Goal: Find specific page/section: Find specific page/section

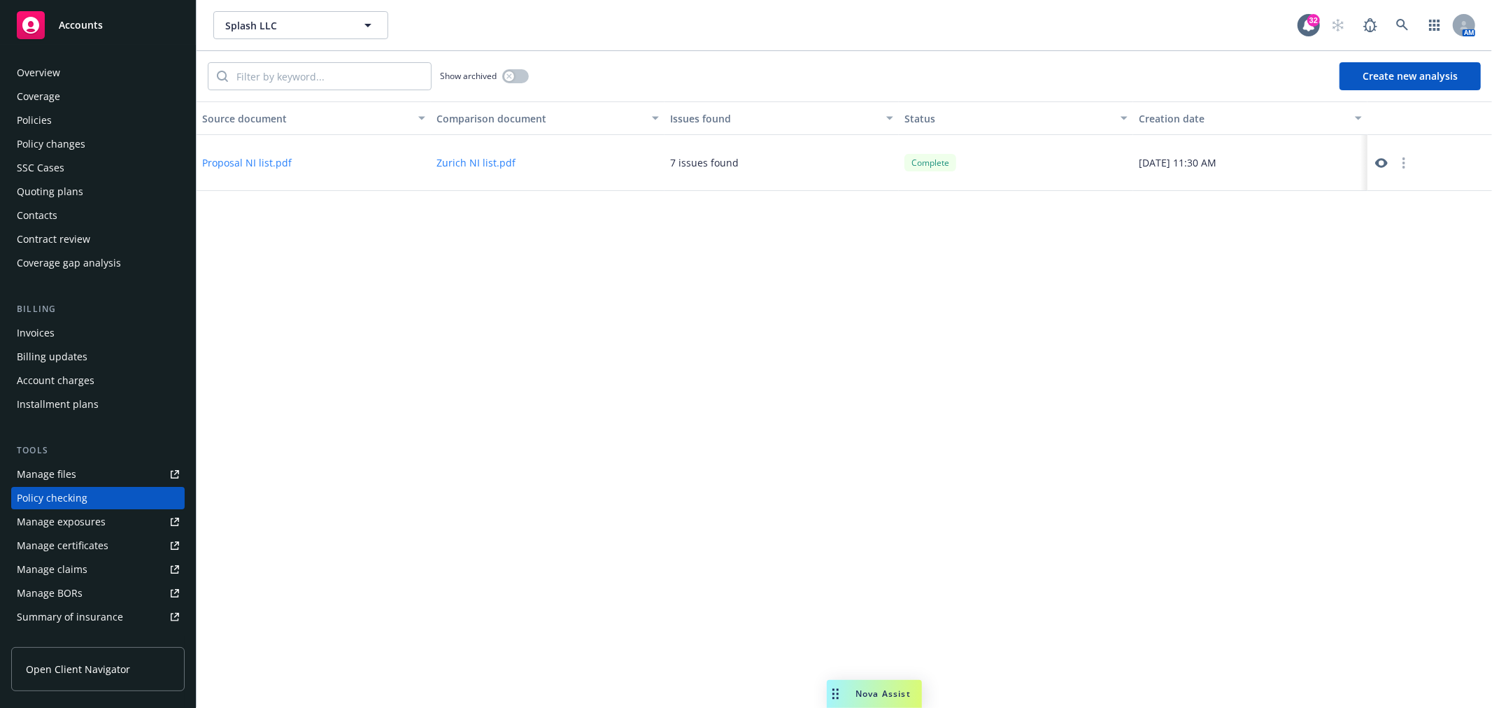
click at [101, 29] on span "Accounts" at bounding box center [81, 25] width 44 height 11
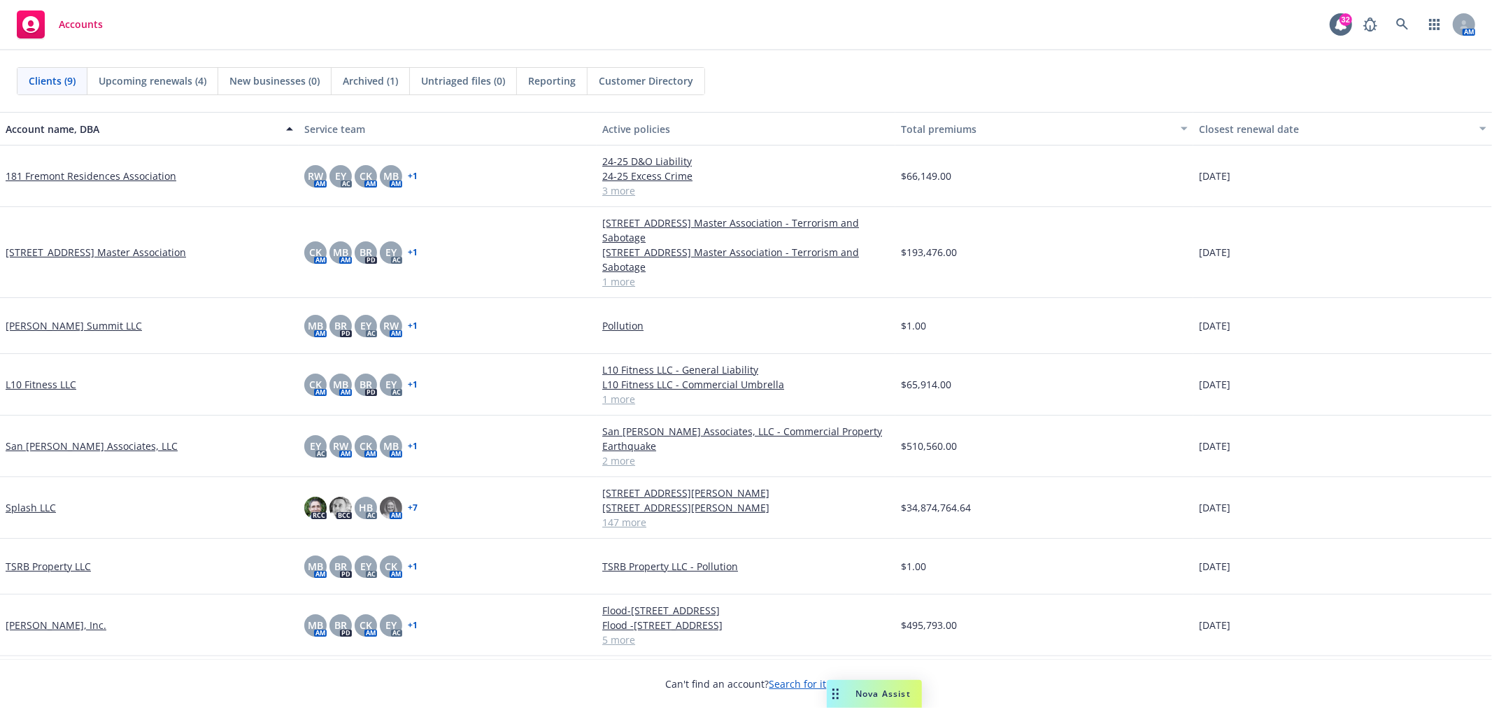
click at [53, 383] on link "L10 Fitness LLC" at bounding box center [41, 384] width 71 height 15
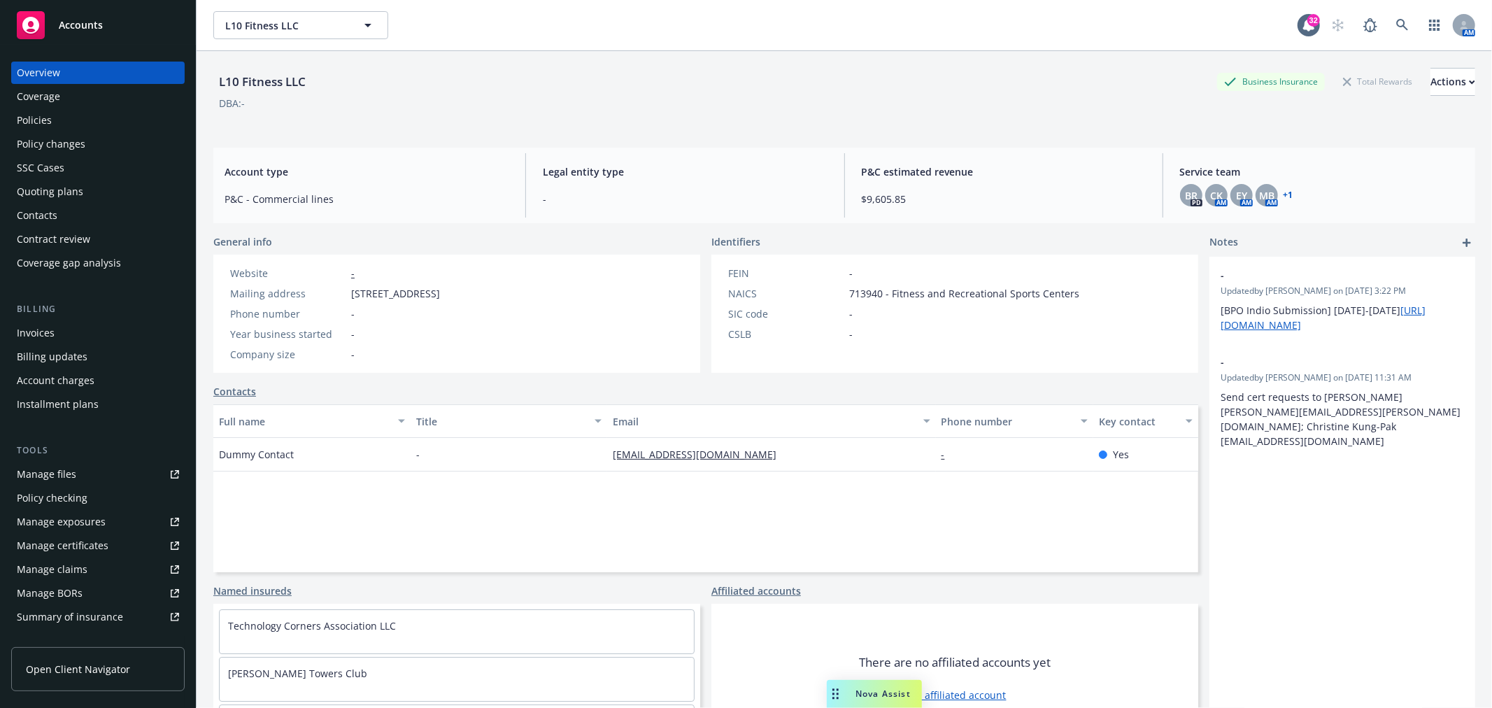
click at [56, 122] on div "Policies" at bounding box center [98, 120] width 162 height 22
